Goal: Task Accomplishment & Management: Use online tool/utility

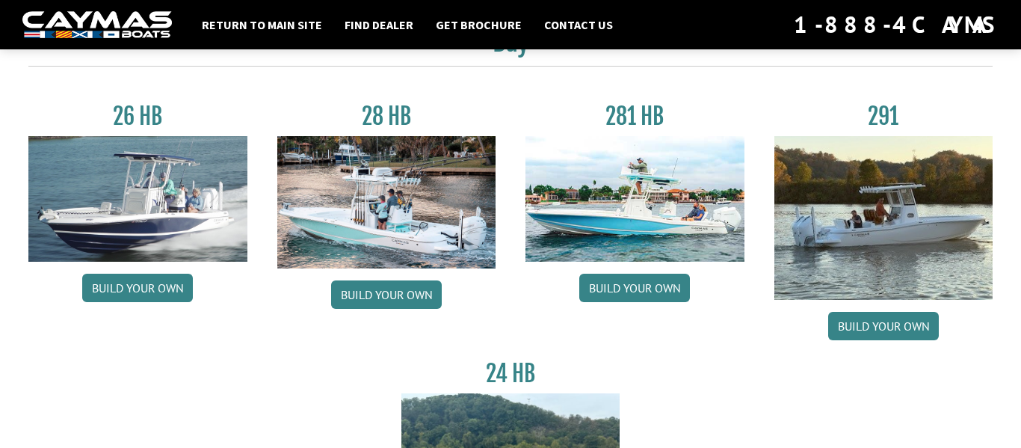
scroll to position [126, 0]
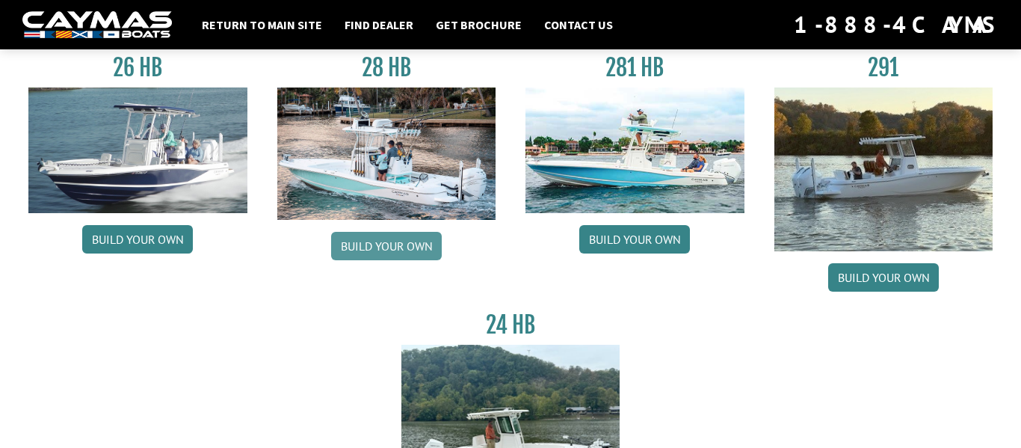
click at [379, 244] on link "Build your own" at bounding box center [386, 246] width 111 height 28
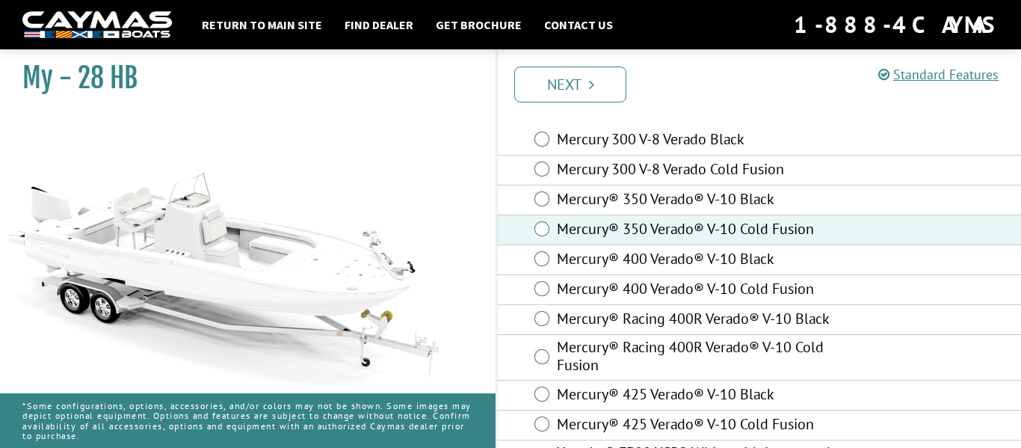
scroll to position [45, 0]
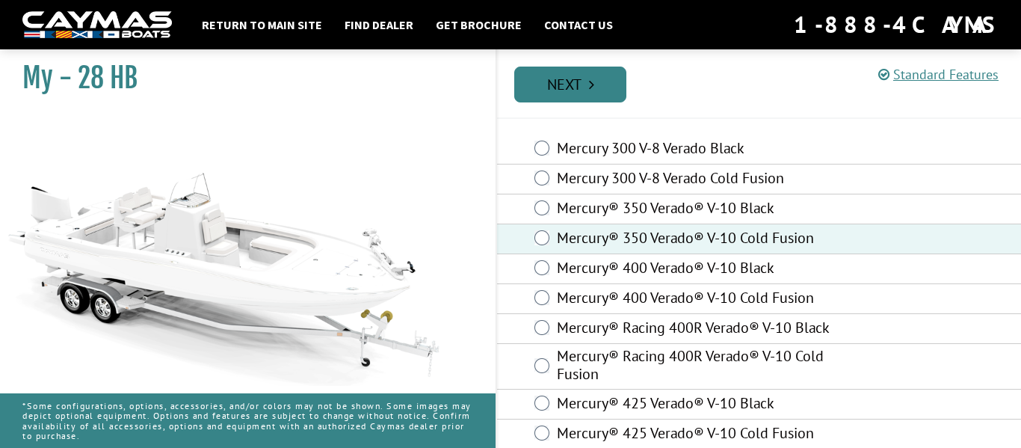
click at [561, 80] on link "Next" at bounding box center [570, 85] width 112 height 36
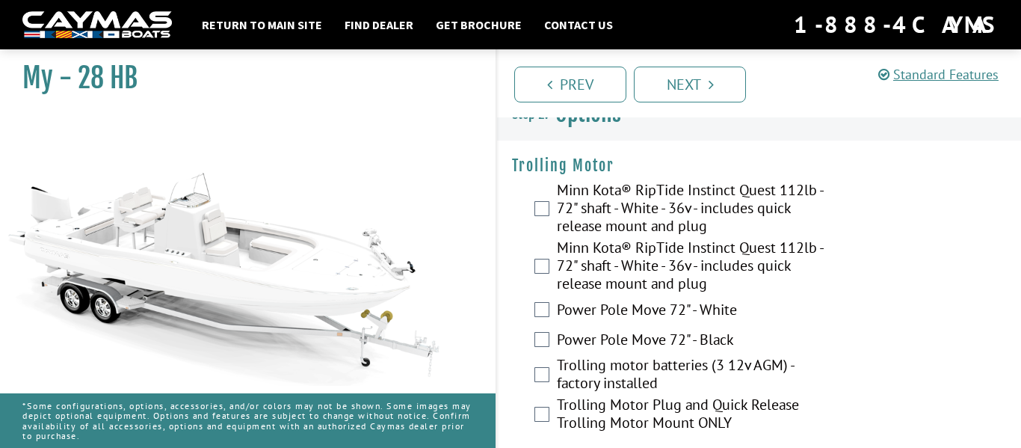
scroll to position [25, 0]
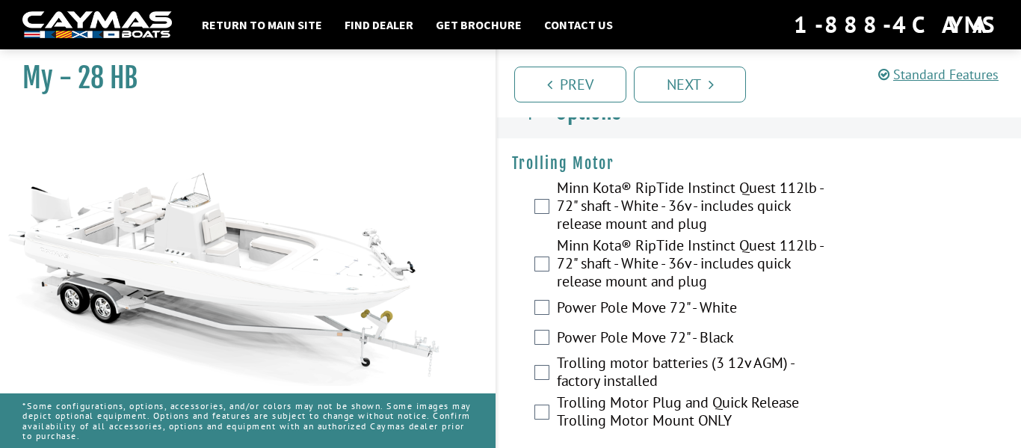
click at [549, 202] on div "Minn Kota® RipTide Instinct Quest 112lb - 72" shaft - White - 36v - includes qu…" at bounding box center [759, 208] width 524 height 58
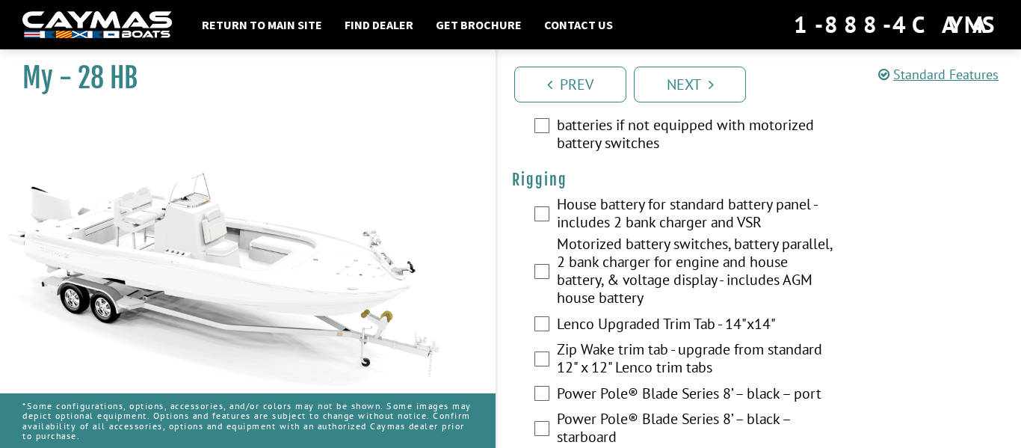
scroll to position [441, 0]
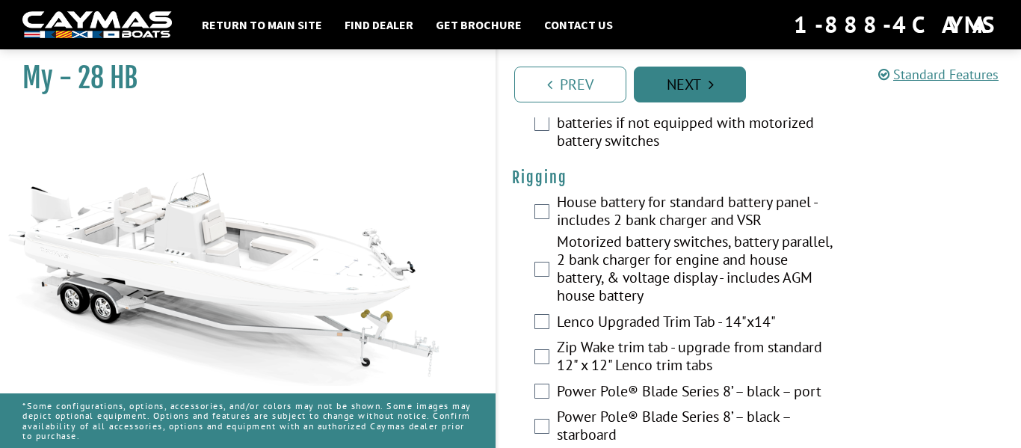
click at [704, 84] on link "Next" at bounding box center [690, 85] width 112 height 36
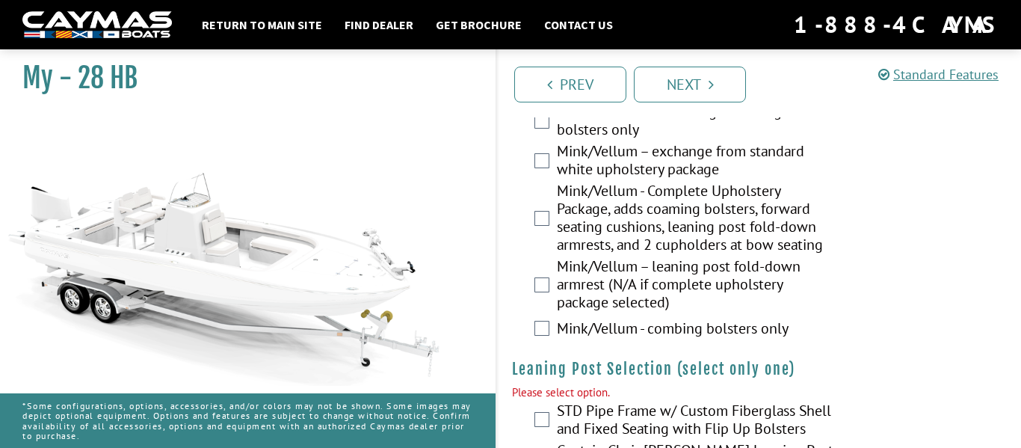
scroll to position [3949, 0]
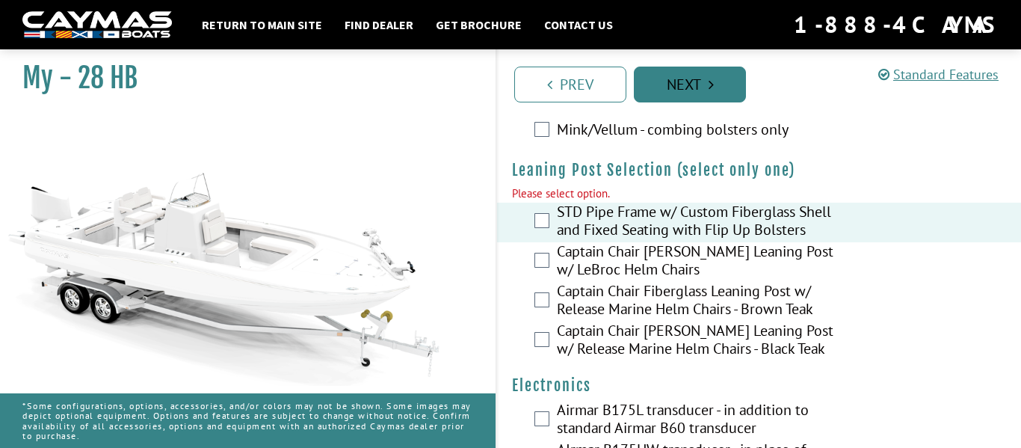
click at [694, 81] on link "Next" at bounding box center [690, 85] width 112 height 36
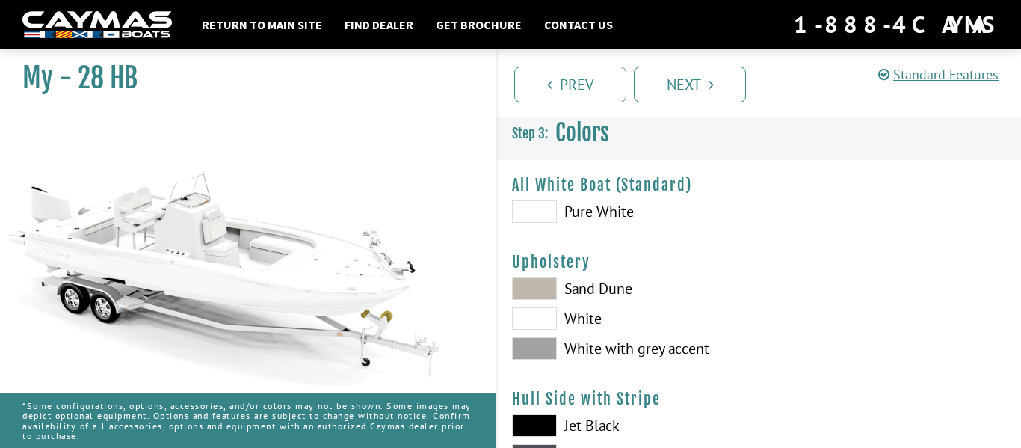
scroll to position [0, 0]
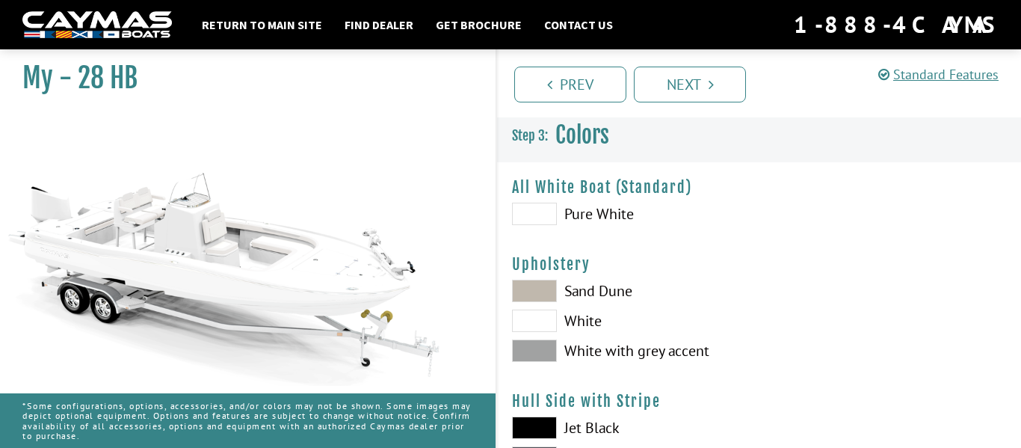
click at [552, 294] on span at bounding box center [534, 290] width 45 height 22
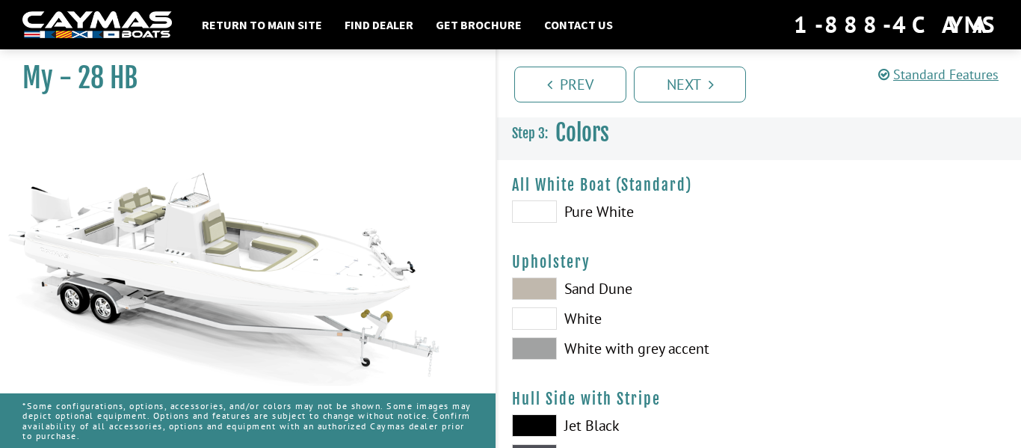
scroll to position [1, 0]
click at [534, 341] on span at bounding box center [534, 350] width 45 height 22
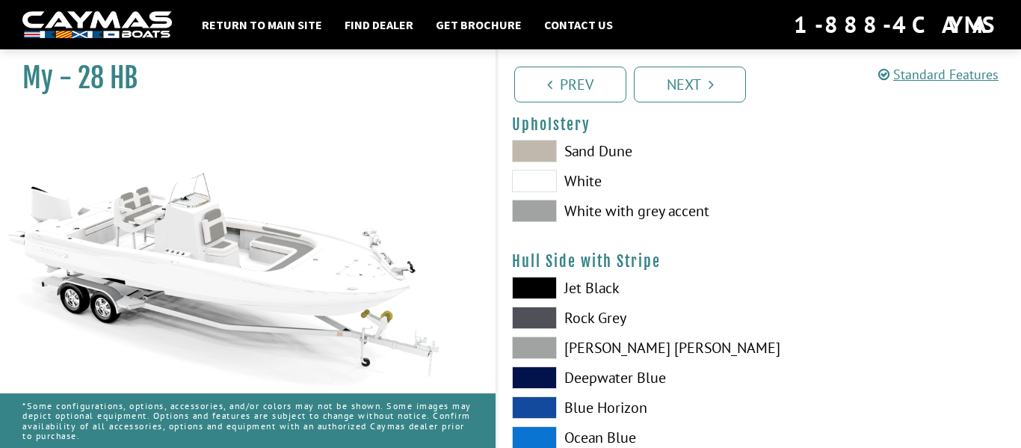
scroll to position [144, 0]
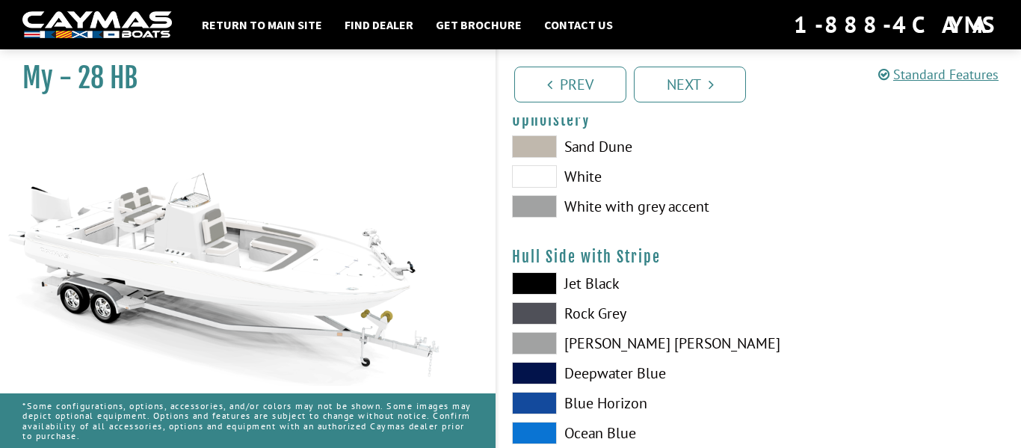
click at [530, 282] on span at bounding box center [534, 283] width 45 height 22
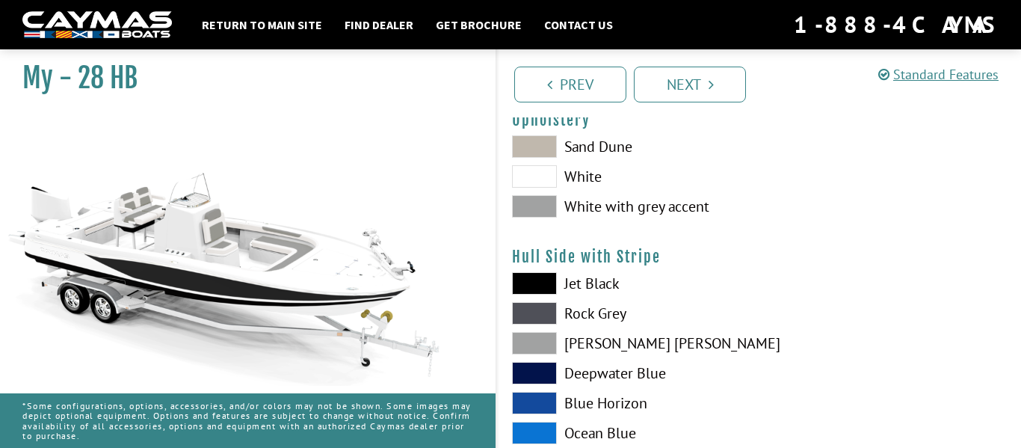
click at [531, 308] on span at bounding box center [534, 313] width 45 height 22
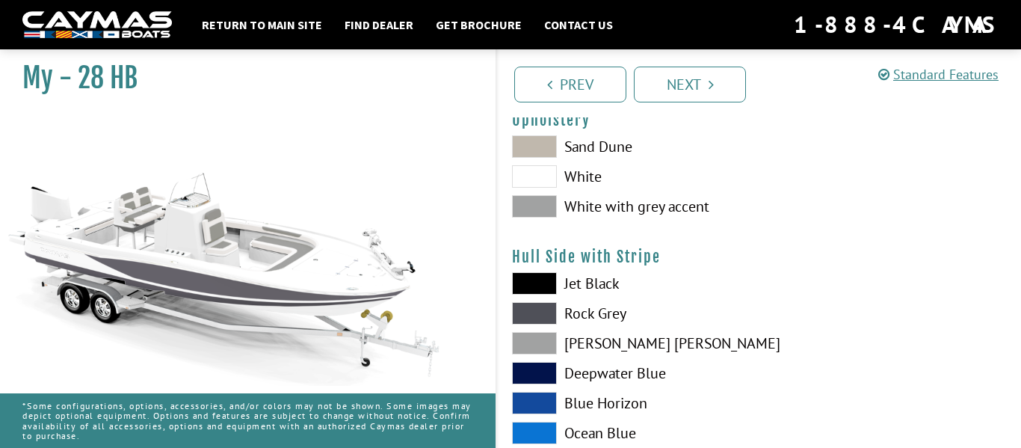
click at [537, 344] on span at bounding box center [534, 343] width 45 height 22
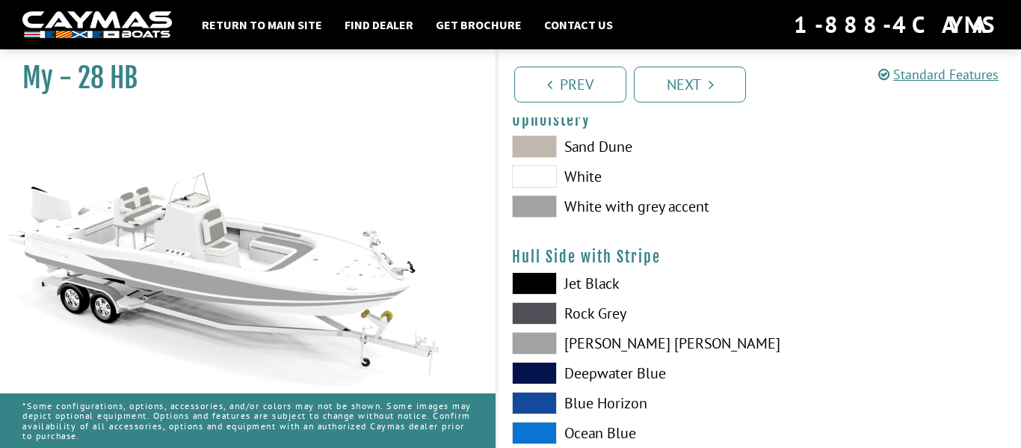
scroll to position [179, 0]
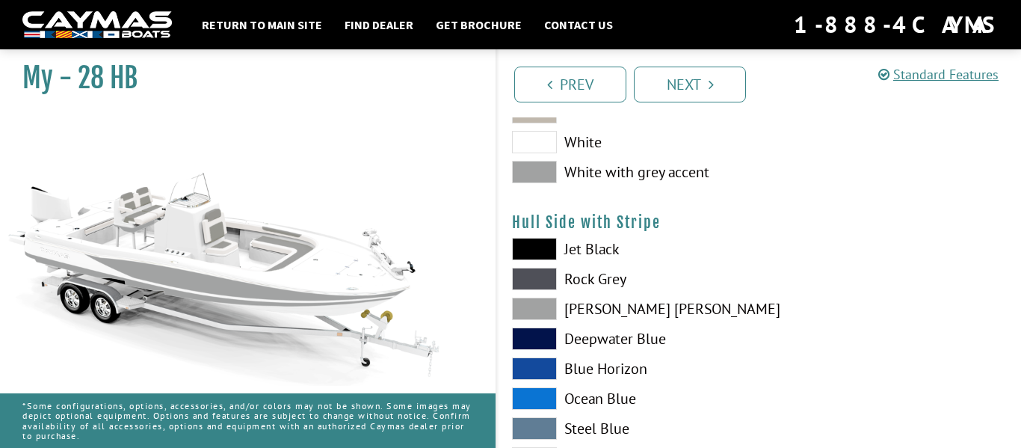
click at [531, 336] on span at bounding box center [534, 338] width 45 height 22
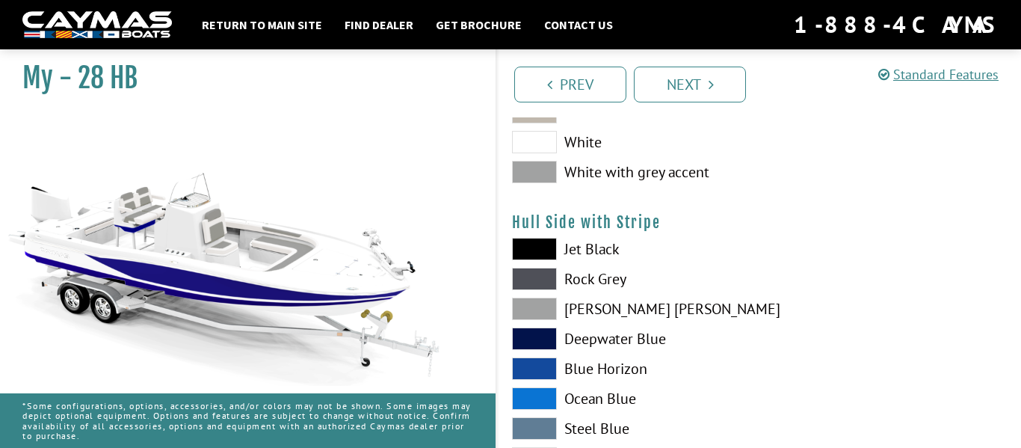
click at [540, 252] on span at bounding box center [534, 249] width 45 height 22
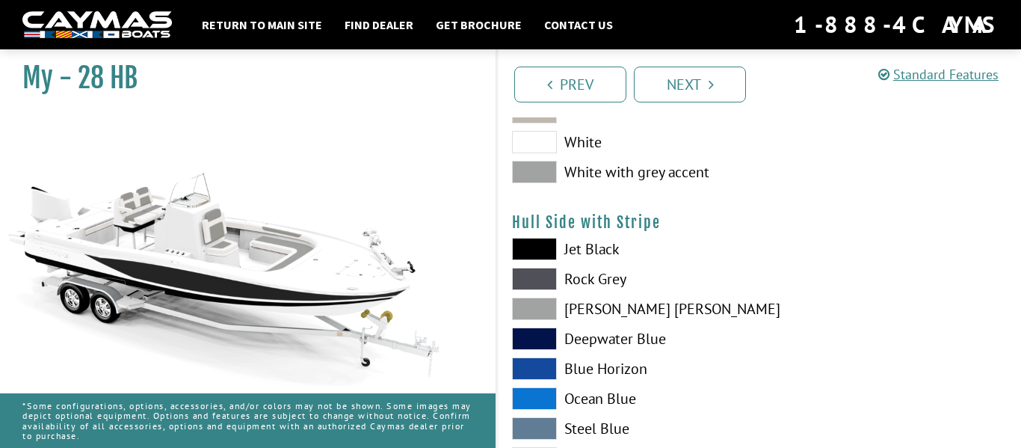
click at [541, 304] on span at bounding box center [534, 308] width 45 height 22
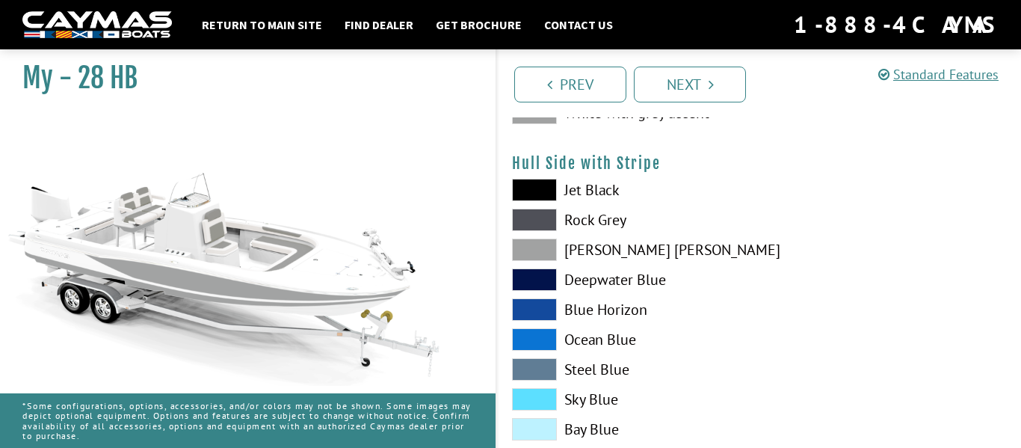
scroll to position [252, 0]
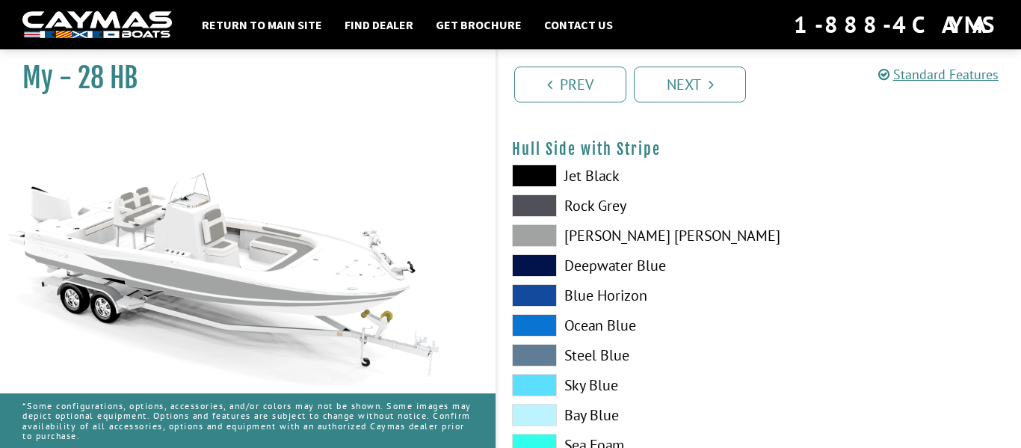
click at [529, 352] on span at bounding box center [534, 355] width 45 height 22
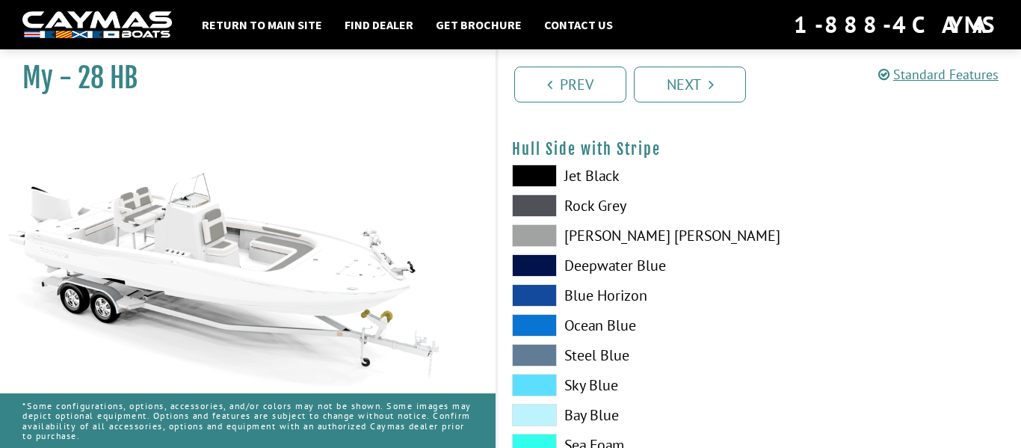
click at [544, 241] on span at bounding box center [534, 235] width 45 height 22
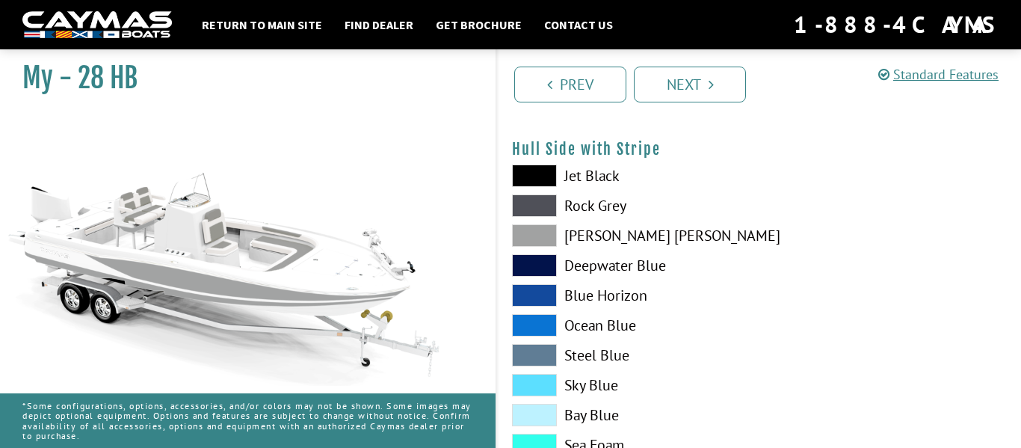
click at [708, 58] on div "Prev Next" at bounding box center [757, 83] width 525 height 68
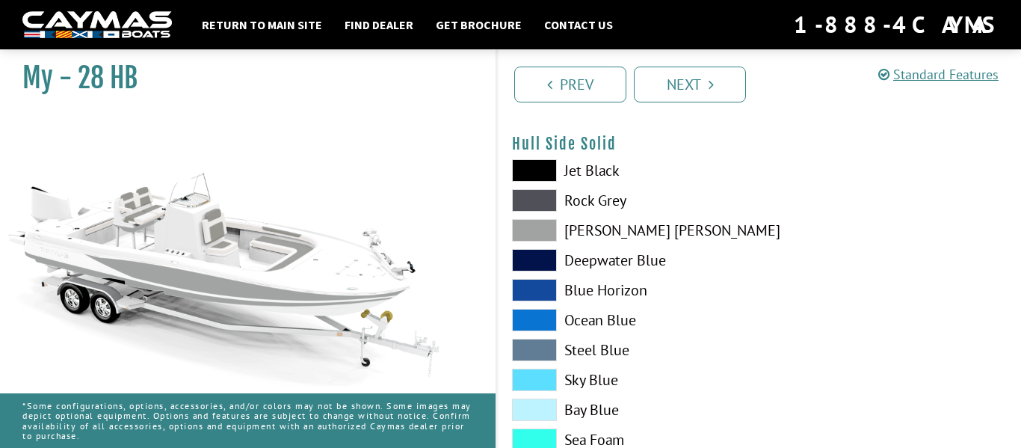
scroll to position [636, 0]
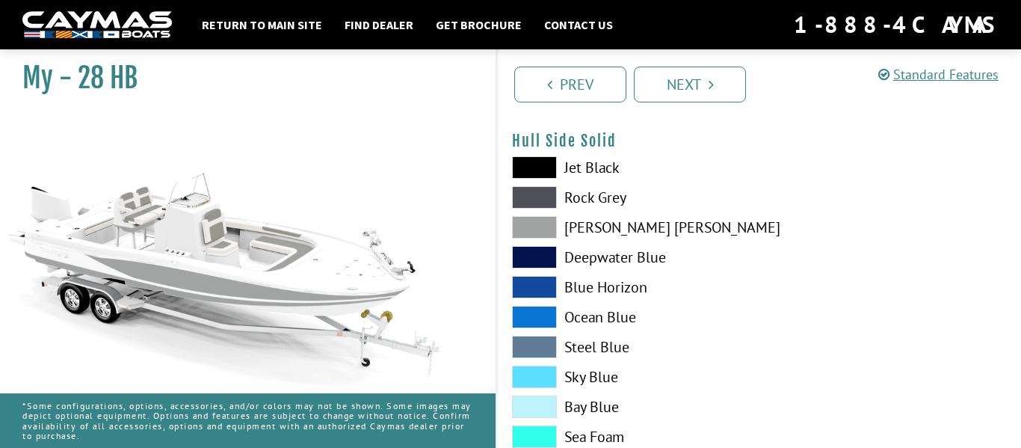
click at [537, 225] on span at bounding box center [534, 227] width 45 height 22
click at [533, 197] on span at bounding box center [534, 197] width 45 height 22
click at [537, 164] on span at bounding box center [534, 167] width 45 height 22
click at [545, 206] on span at bounding box center [534, 197] width 45 height 22
click at [543, 226] on span at bounding box center [534, 227] width 45 height 22
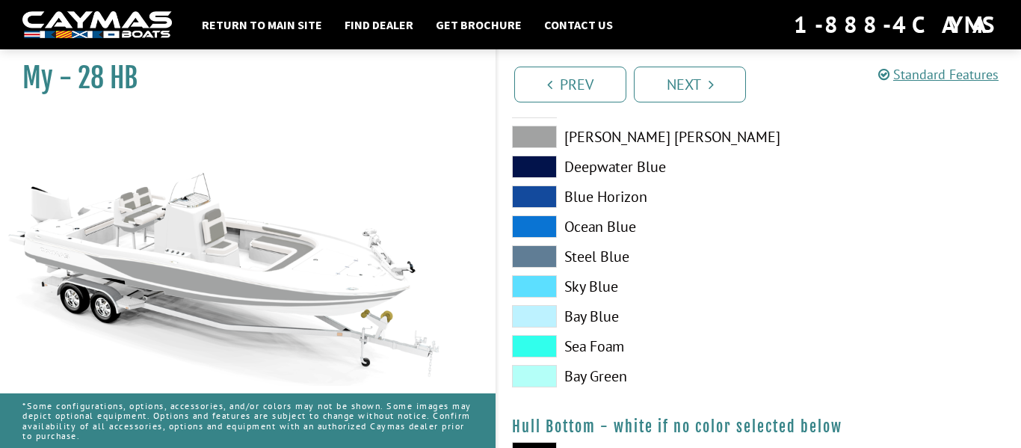
scroll to position [730, 0]
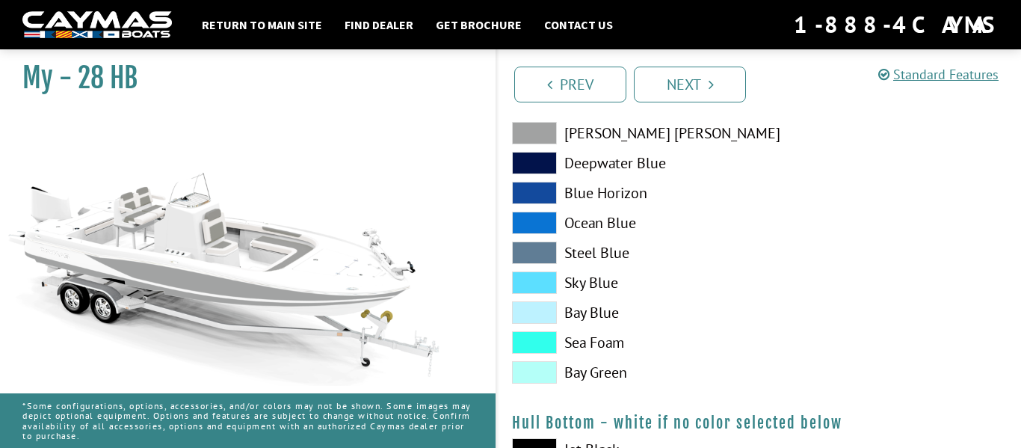
click at [537, 126] on span at bounding box center [534, 133] width 45 height 22
click at [534, 114] on div "Prev Next" at bounding box center [757, 83] width 525 height 68
click at [536, 119] on div "Jet Black Rock Grey Dove Gray Deepwater Blue Blue Horizon Ocean Blue" at bounding box center [628, 226] width 262 height 329
click at [536, 120] on div "Jet Black Rock Grey Dove Gray Deepwater Blue Blue Horizon Ocean Blue" at bounding box center [628, 226] width 262 height 329
click at [550, 140] on span at bounding box center [534, 133] width 45 height 22
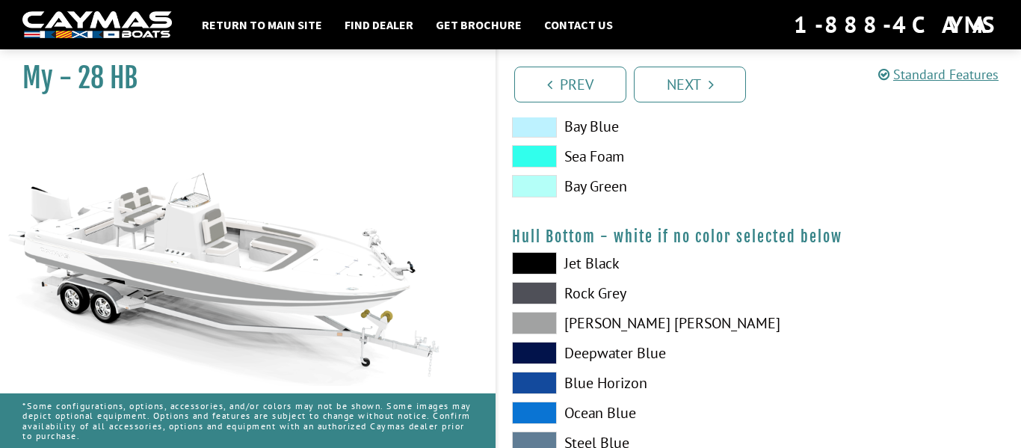
scroll to position [918, 0]
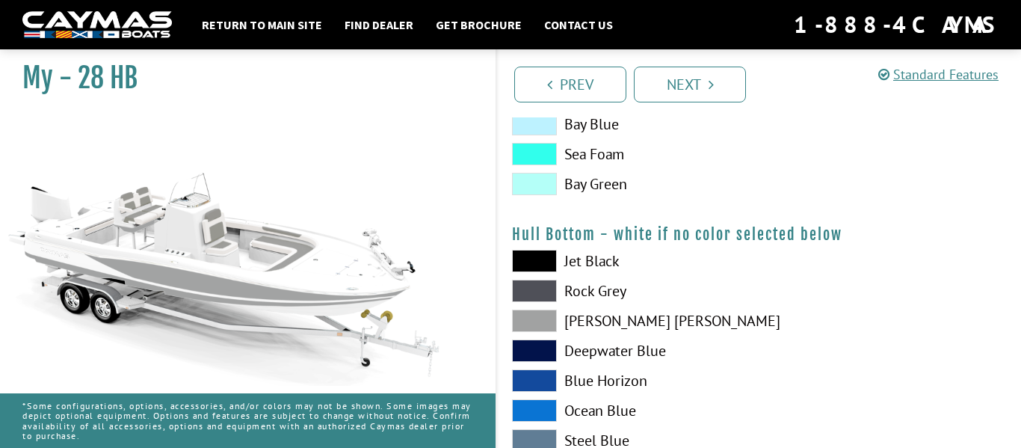
click at [531, 267] on span at bounding box center [534, 261] width 45 height 22
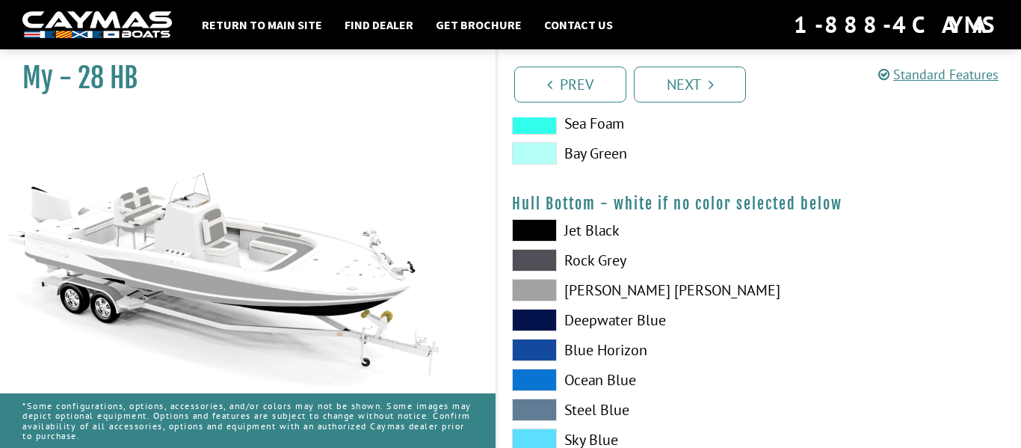
scroll to position [939, 0]
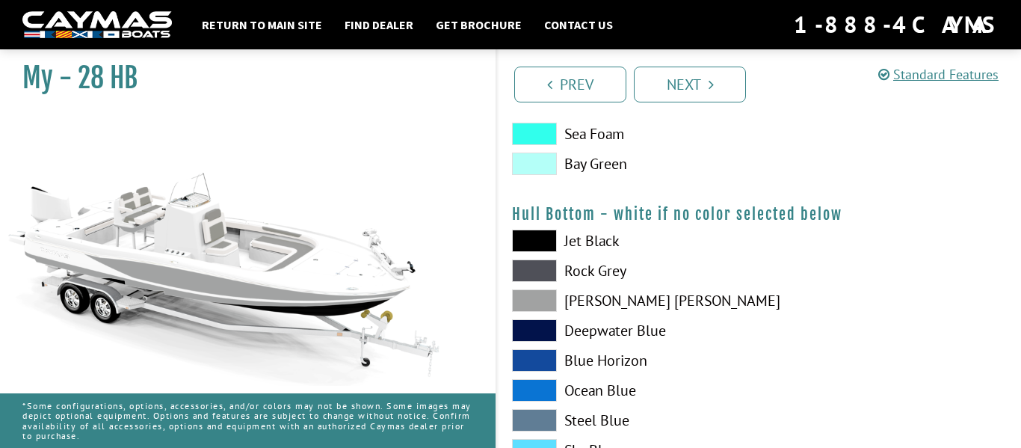
click at [540, 240] on span at bounding box center [534, 240] width 45 height 22
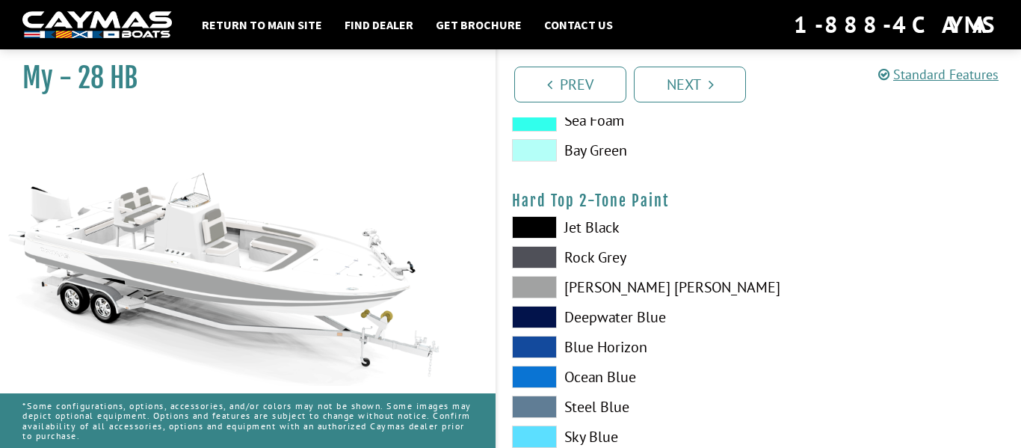
scroll to position [1336, 0]
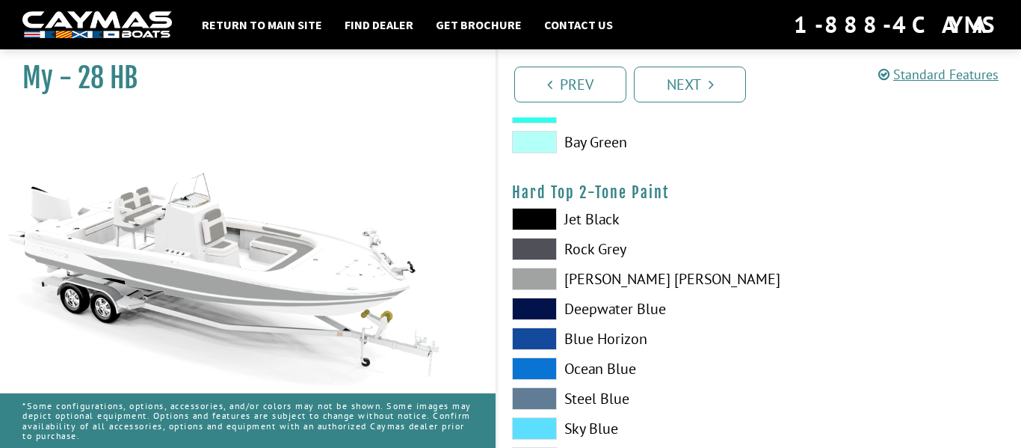
click at [540, 221] on span at bounding box center [534, 219] width 45 height 22
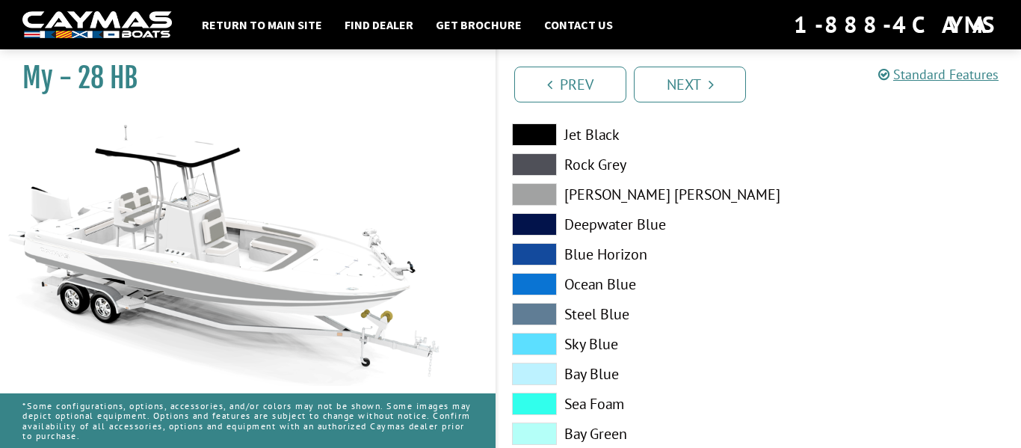
scroll to position [1421, 0]
click at [540, 191] on span at bounding box center [534, 193] width 45 height 22
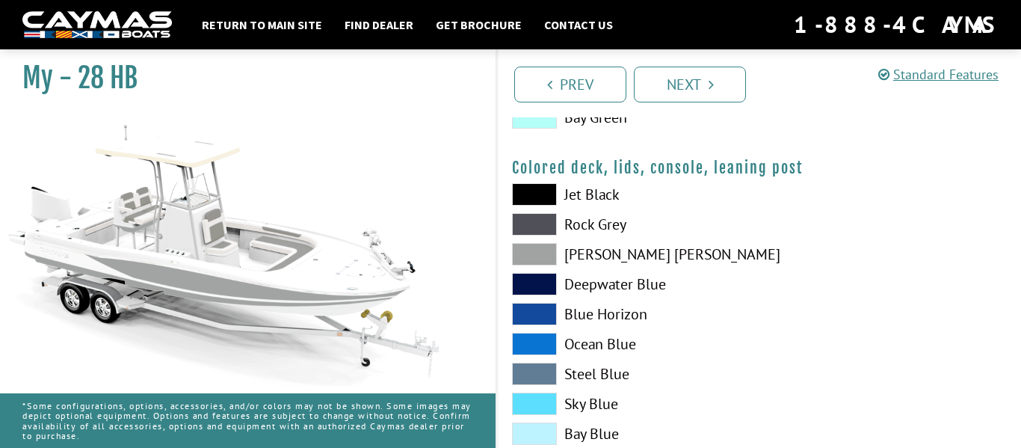
scroll to position [1743, 0]
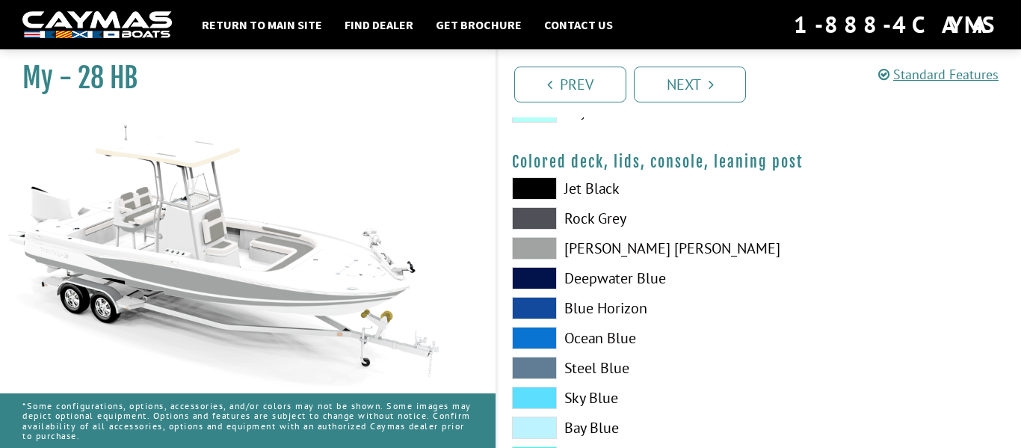
click at [542, 248] on span at bounding box center [534, 248] width 45 height 22
click at [549, 205] on div "Jet Black Rock Grey Dove Gray Deepwater Blue Blue Horizon Ocean Blue" at bounding box center [628, 341] width 262 height 329
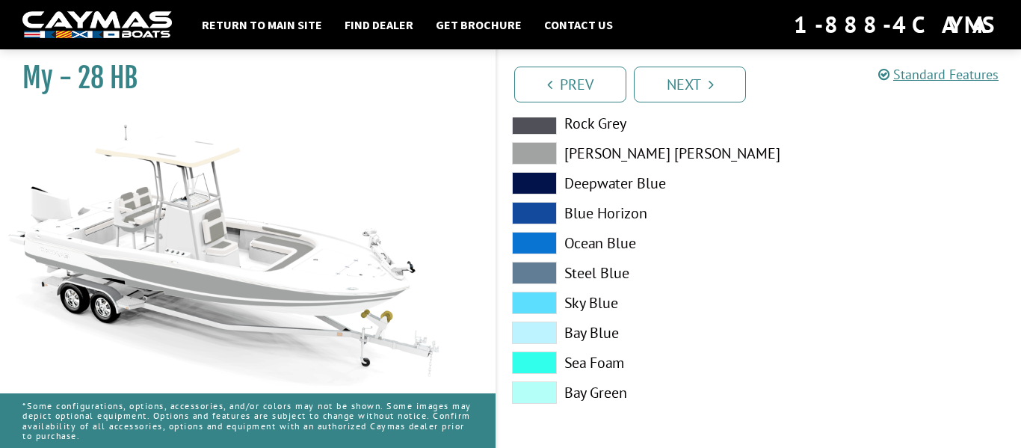
scroll to position [1816, 0]
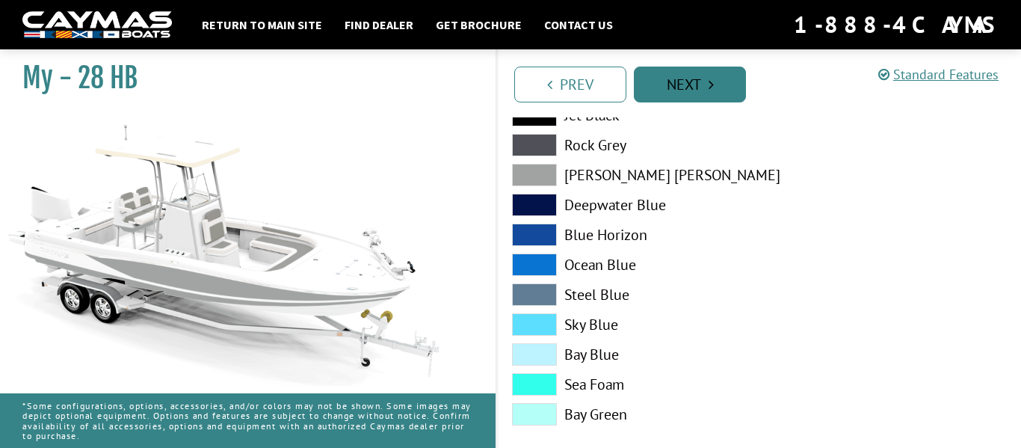
click at [689, 83] on link "Next" at bounding box center [690, 85] width 112 height 36
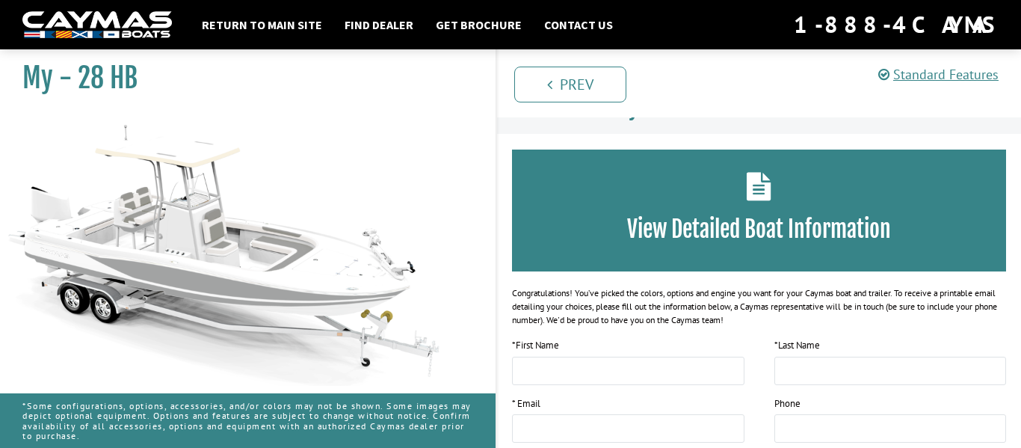
scroll to position [0, 0]
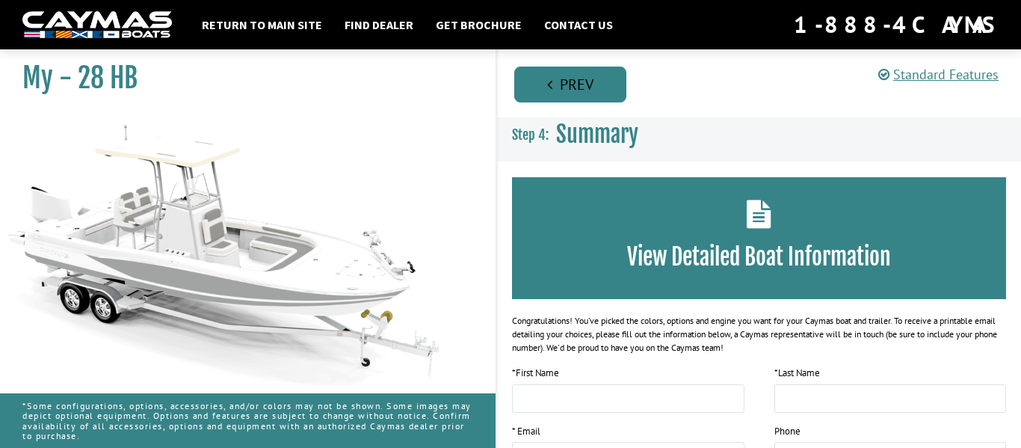
click at [543, 69] on link "Prev" at bounding box center [570, 85] width 112 height 36
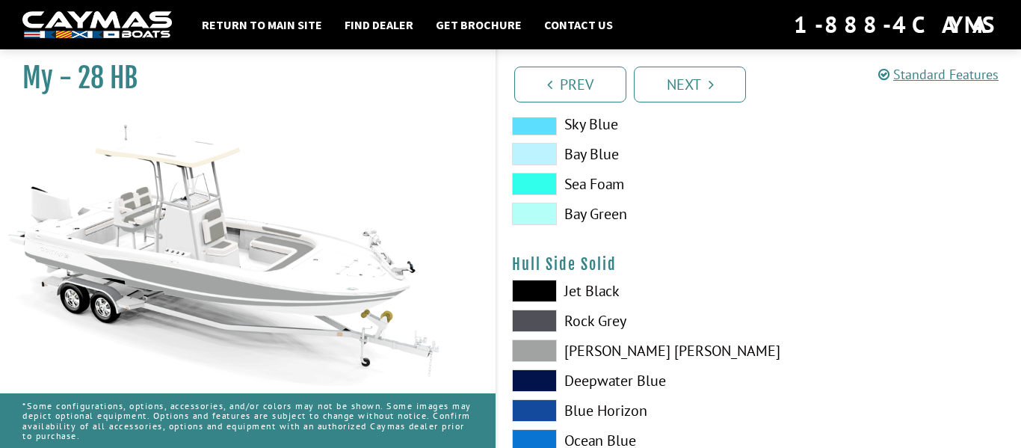
scroll to position [558, 0]
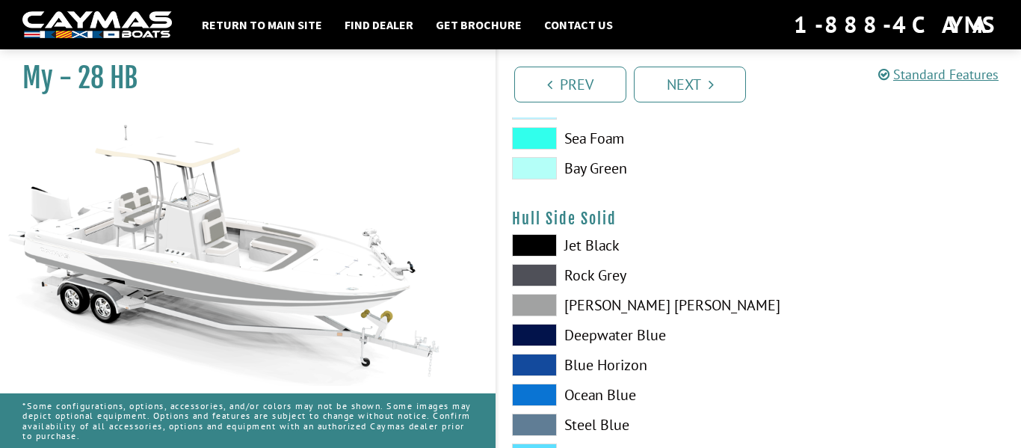
click at [539, 250] on span at bounding box center [534, 245] width 45 height 22
click at [544, 312] on span at bounding box center [534, 305] width 45 height 22
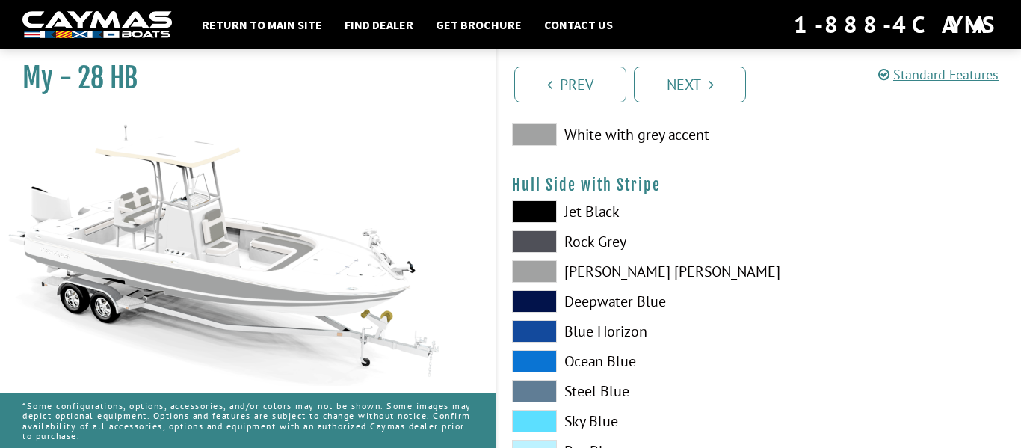
scroll to position [0, 0]
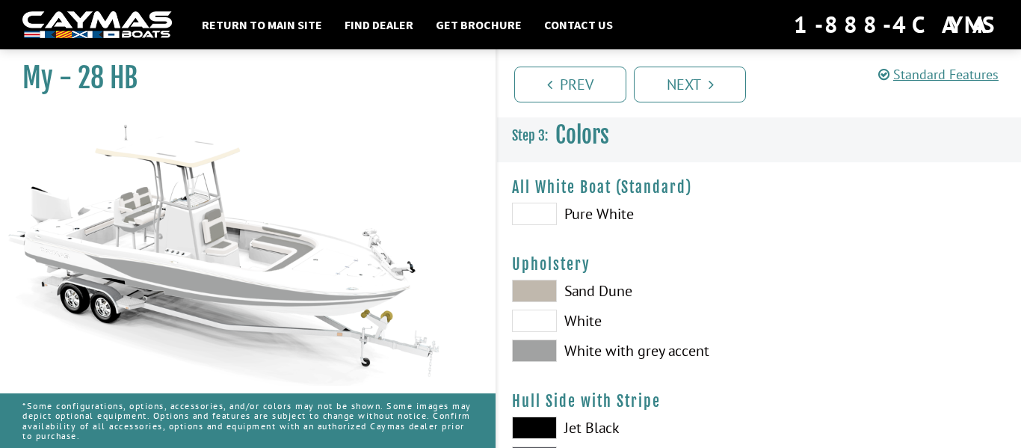
click at [539, 220] on span at bounding box center [534, 214] width 45 height 22
click at [542, 93] on link "Prev" at bounding box center [570, 85] width 112 height 36
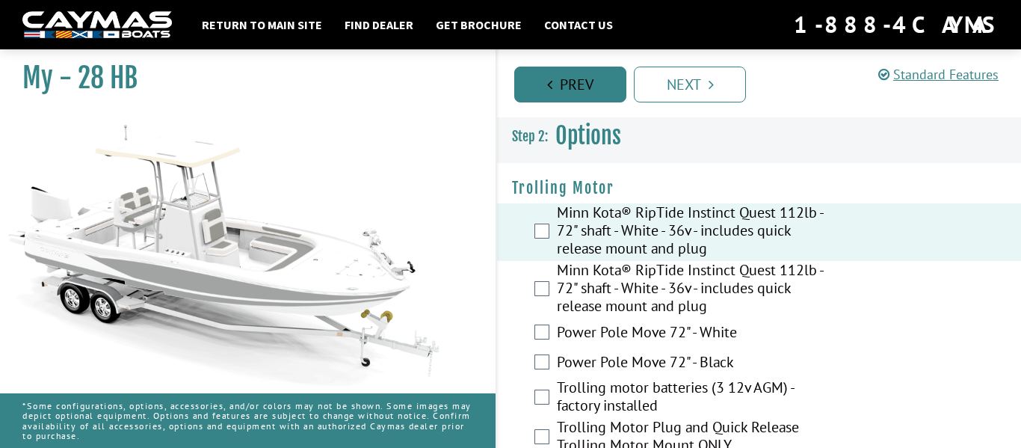
click at [542, 93] on link "Prev" at bounding box center [570, 85] width 112 height 36
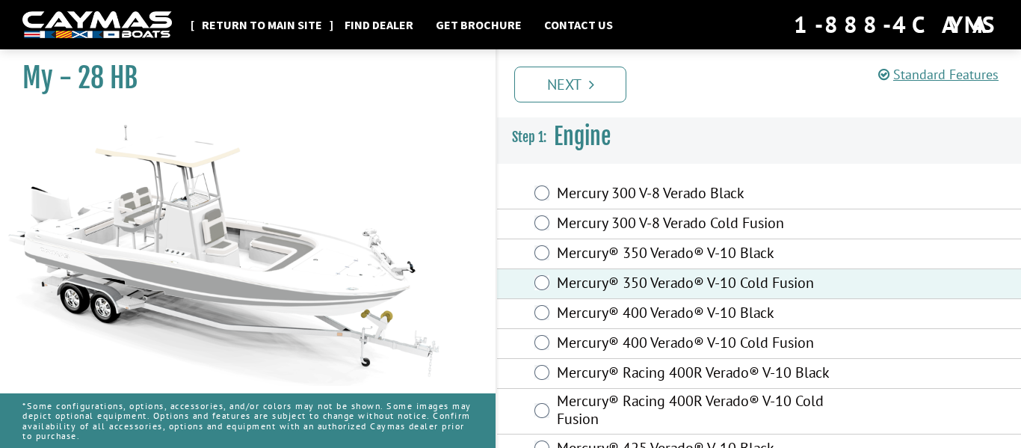
click at [288, 26] on link "Return to main site" at bounding box center [261, 24] width 135 height 19
